Goal: Check status: Check status

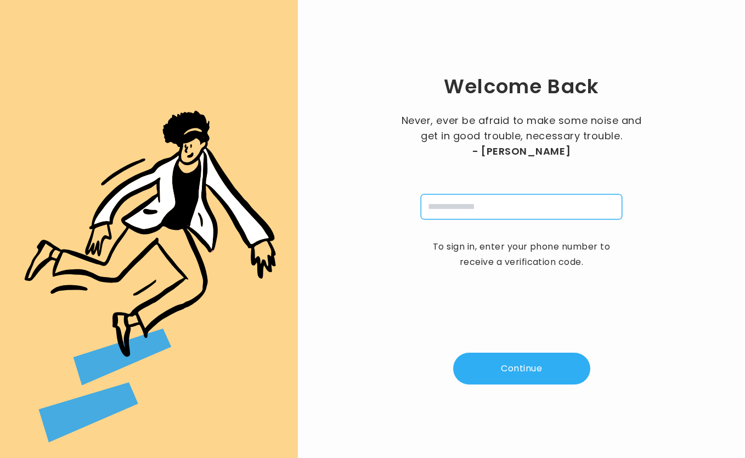
drag, startPoint x: 465, startPoint y: 205, endPoint x: 440, endPoint y: 205, distance: 24.7
click at [440, 205] on input "tel" at bounding box center [521, 206] width 201 height 25
type input "**********"
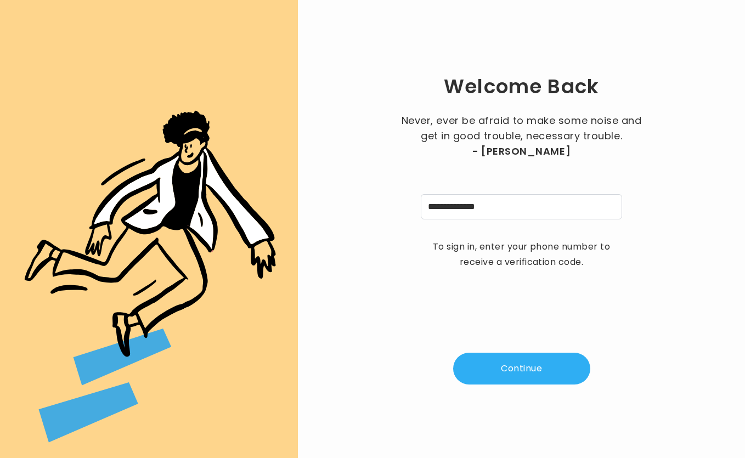
click at [533, 368] on button "Continue" at bounding box center [521, 369] width 137 height 32
click at [466, 206] on input "pin" at bounding box center [467, 206] width 25 height 25
type input "*"
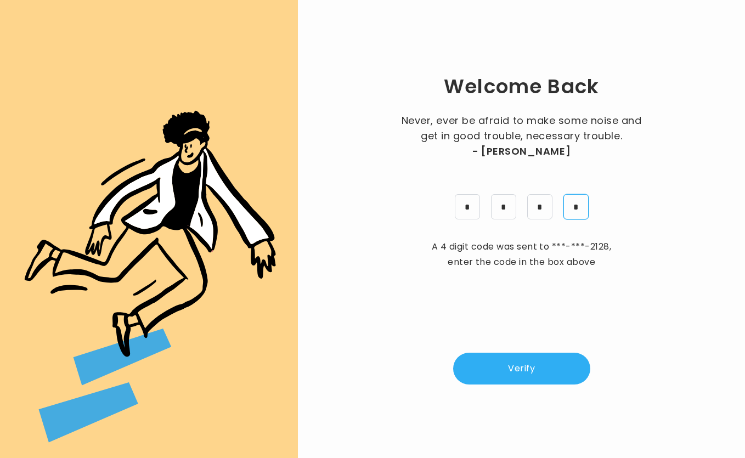
type input "*"
click at [543, 377] on button "Verify" at bounding box center [521, 369] width 137 height 32
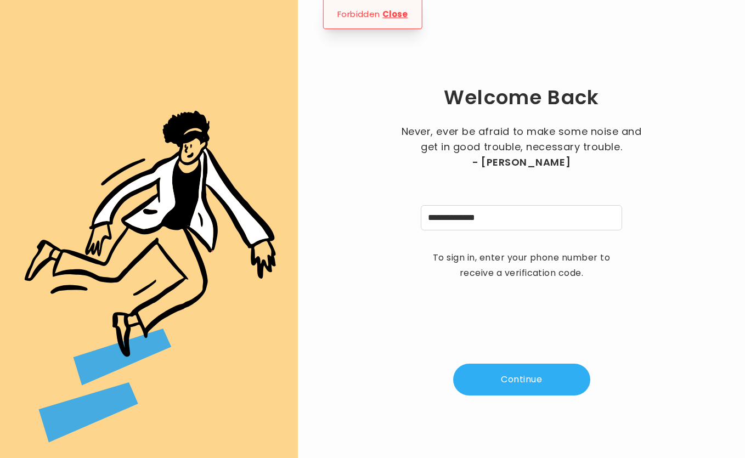
click at [556, 375] on button "Continue" at bounding box center [521, 380] width 137 height 32
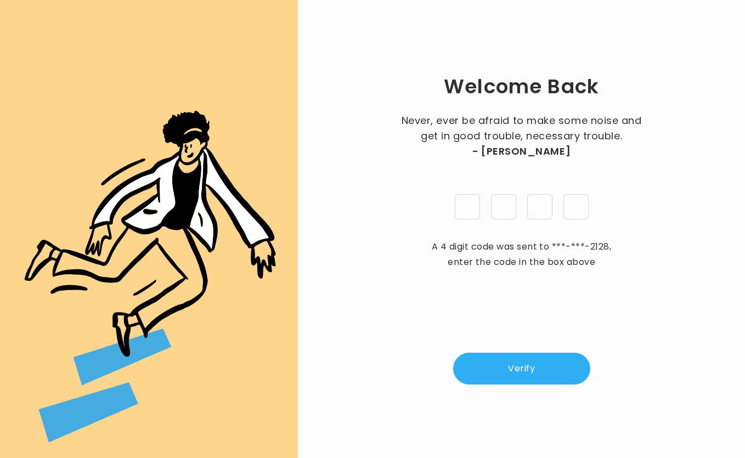
type input "*"
click at [549, 366] on button "Verify" at bounding box center [521, 369] width 137 height 32
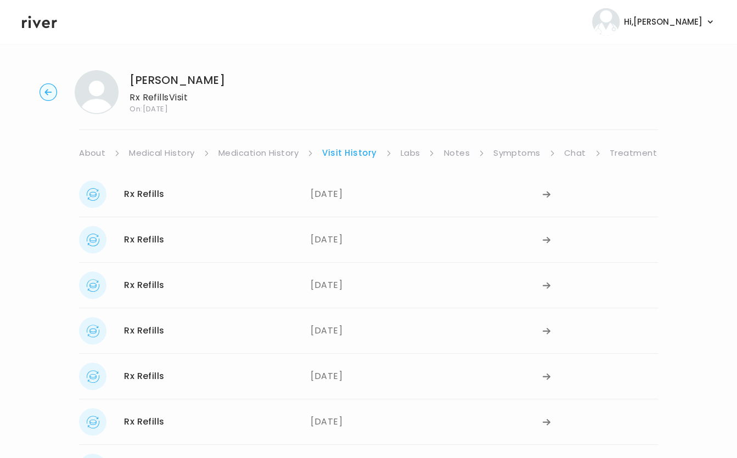
click at [49, 92] on icon "button" at bounding box center [47, 92] width 7 height 6
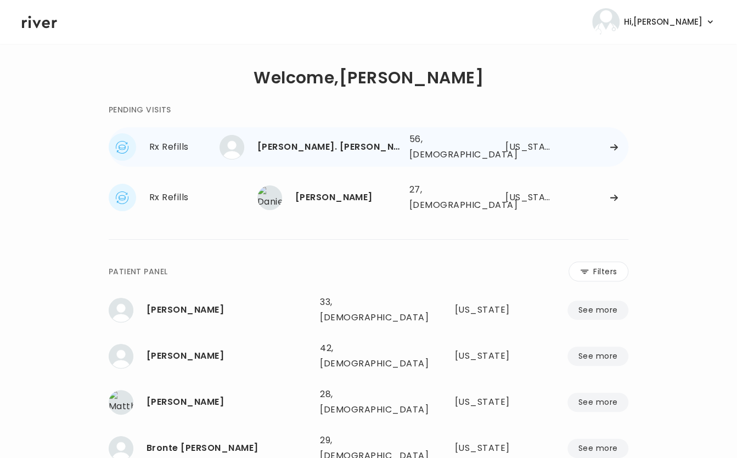
drag, startPoint x: 612, startPoint y: 138, endPoint x: 352, endPoint y: 143, distance: 259.5
click at [352, 143] on div "WILLIAM DL. CRUZ" at bounding box center [328, 146] width 143 height 15
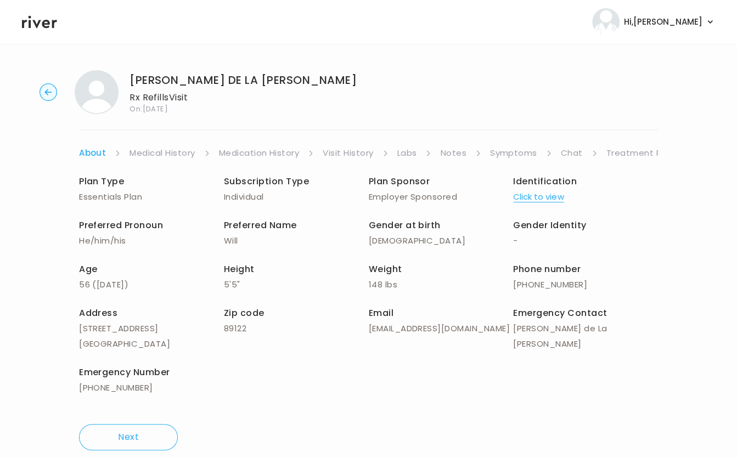
click at [513, 153] on link "Symptoms" at bounding box center [513, 152] width 47 height 15
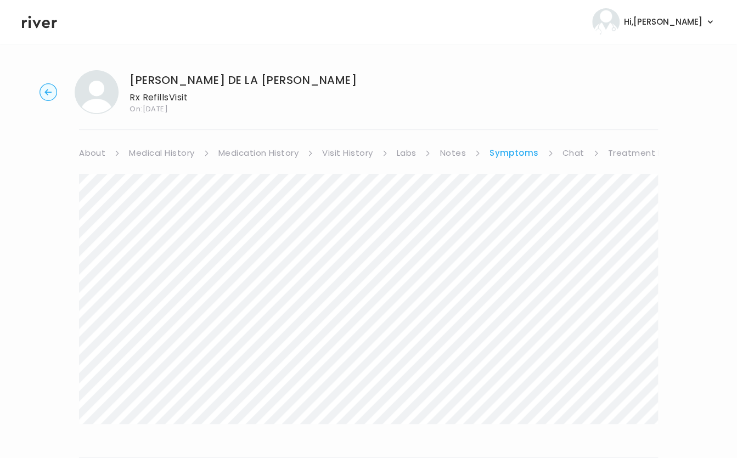
scroll to position [149, 0]
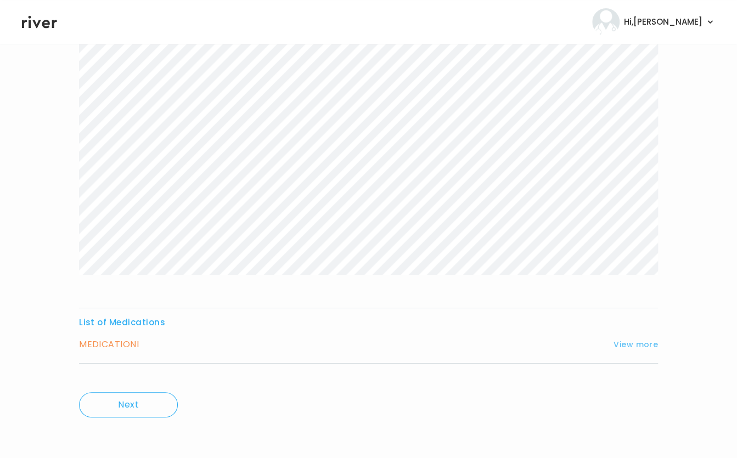
click at [650, 340] on button "View more" at bounding box center [635, 344] width 44 height 13
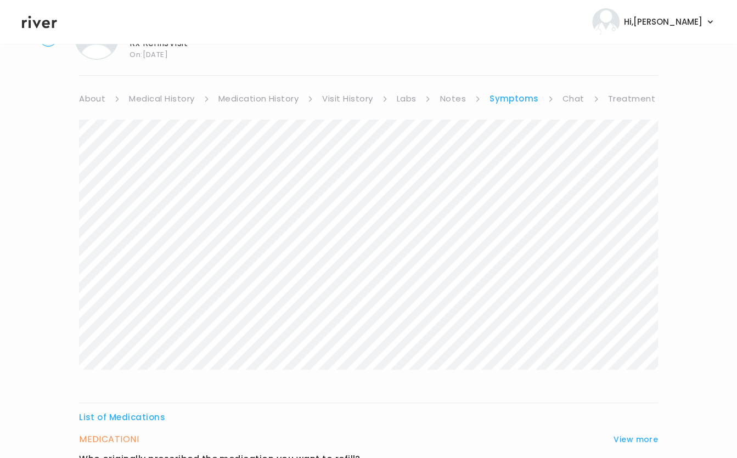
scroll to position [0, 0]
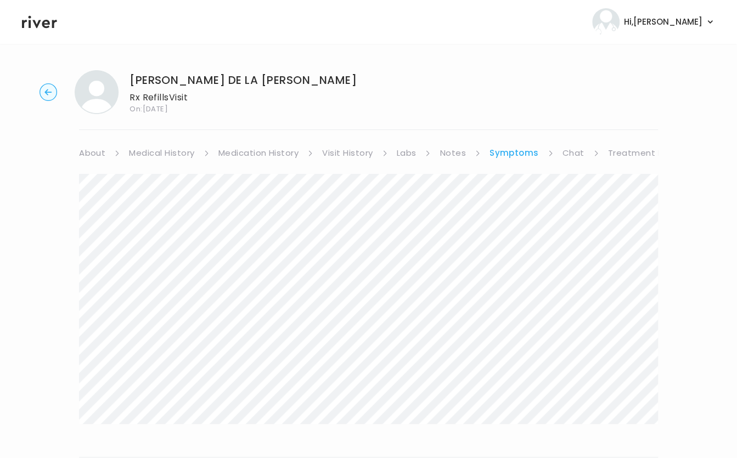
click at [617, 157] on link "Treatment Plan" at bounding box center [642, 152] width 68 height 15
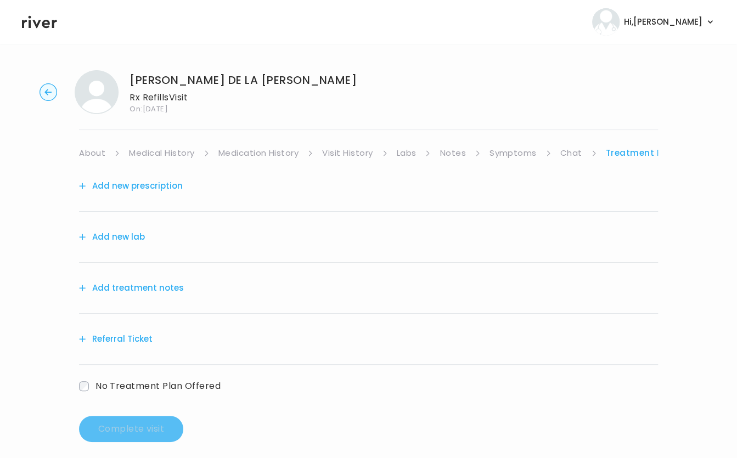
click at [526, 160] on link "Symptoms" at bounding box center [512, 152] width 47 height 15
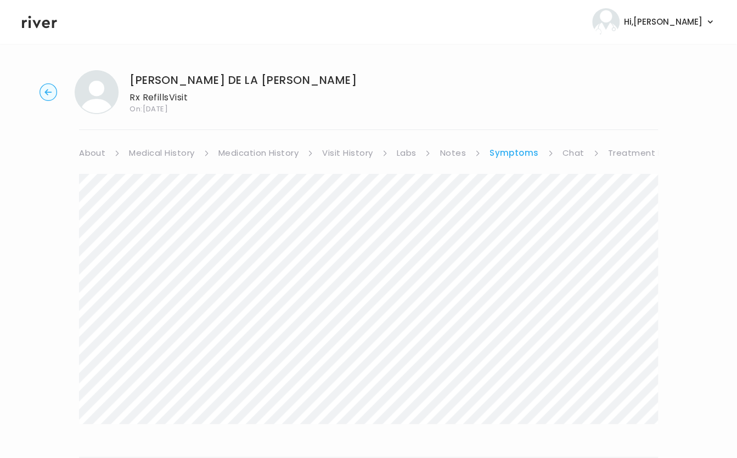
click at [624, 159] on link "Treatment Plan" at bounding box center [642, 152] width 68 height 15
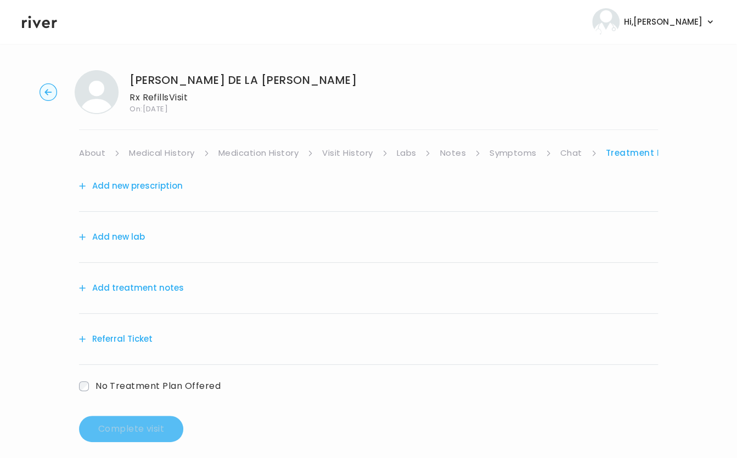
click at [575, 155] on link "Chat" at bounding box center [571, 152] width 22 height 15
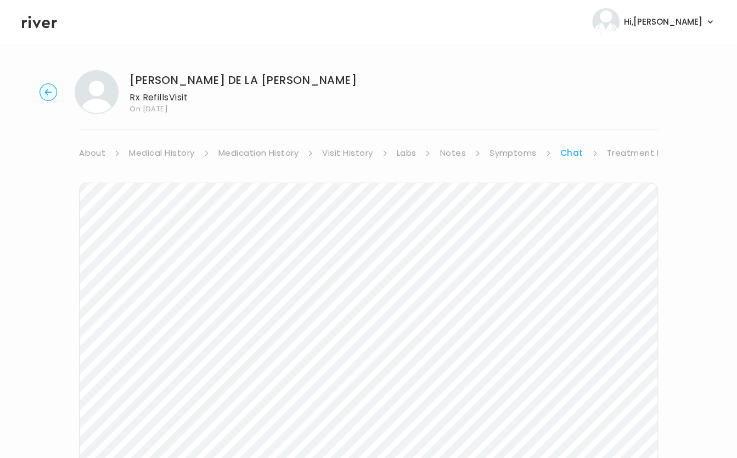
click at [49, 92] on icon "button" at bounding box center [47, 92] width 7 height 6
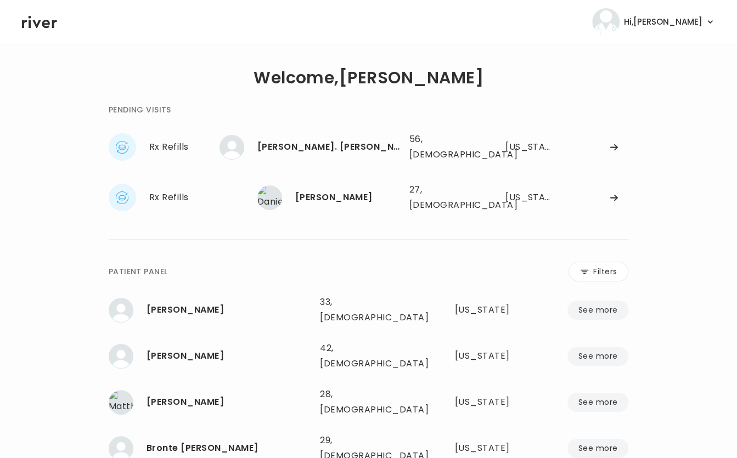
click at [49, 92] on div "**********" at bounding box center [368, 320] width 693 height 518
